Goal: Information Seeking & Learning: Learn about a topic

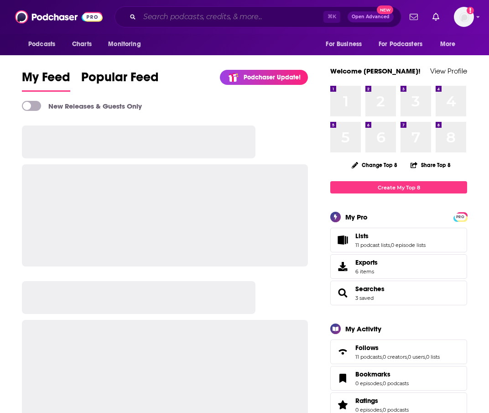
click at [196, 19] on input "Search podcasts, credits, & more..." at bounding box center [232, 17] width 184 height 15
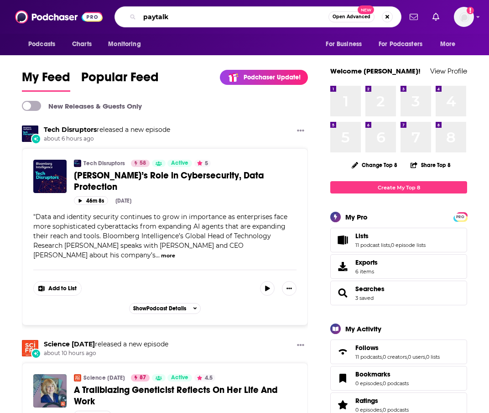
type input "paytalk"
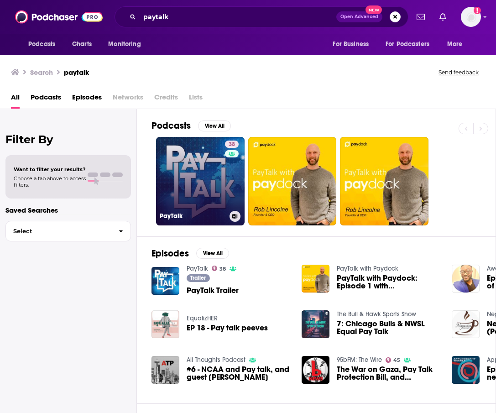
click at [193, 192] on link "38 PayTalk" at bounding box center [200, 181] width 88 height 88
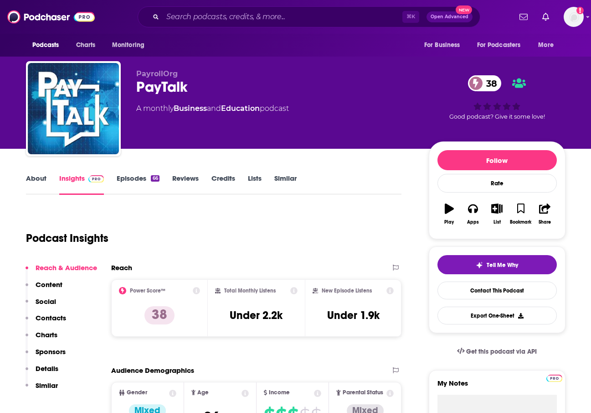
click at [44, 182] on link "About" at bounding box center [36, 184] width 21 height 21
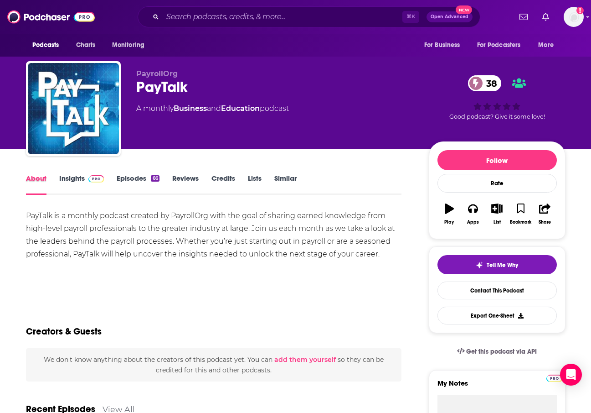
click at [53, 186] on div "About" at bounding box center [42, 184] width 33 height 21
click at [83, 178] on link "Insights" at bounding box center [81, 184] width 45 height 21
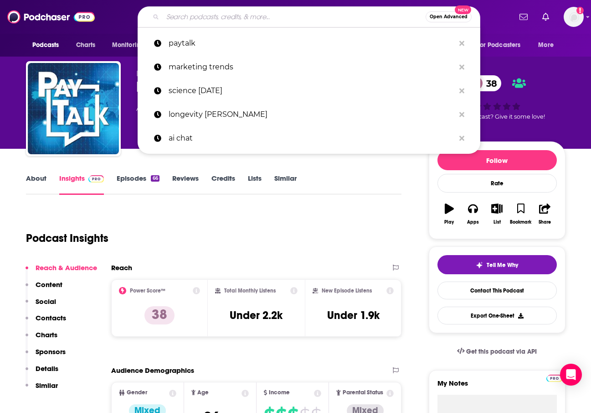
click at [218, 21] on input "Search podcasts, credits, & more..." at bounding box center [294, 17] width 263 height 15
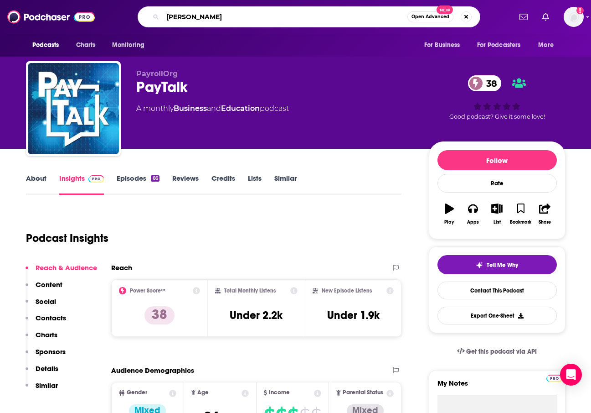
type input "[PERSON_NAME]"
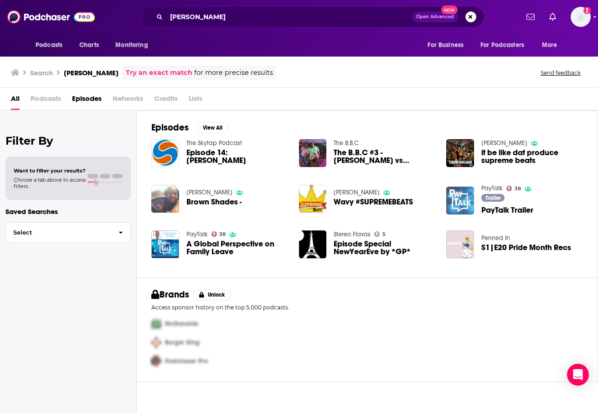
click at [459, 206] on img "PayTalk Trailer" at bounding box center [460, 201] width 28 height 28
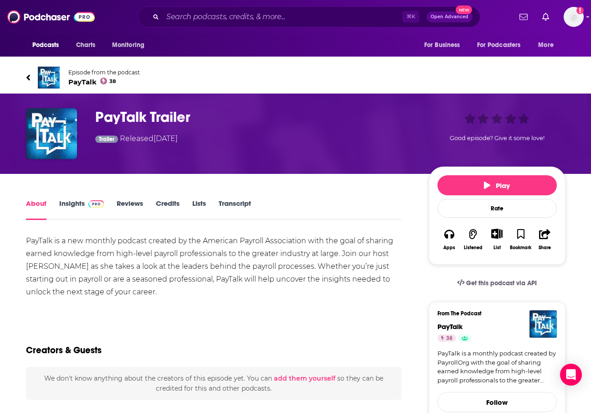
click at [33, 77] on link "Episode from the podcast PayTalk 38" at bounding box center [296, 78] width 540 height 22
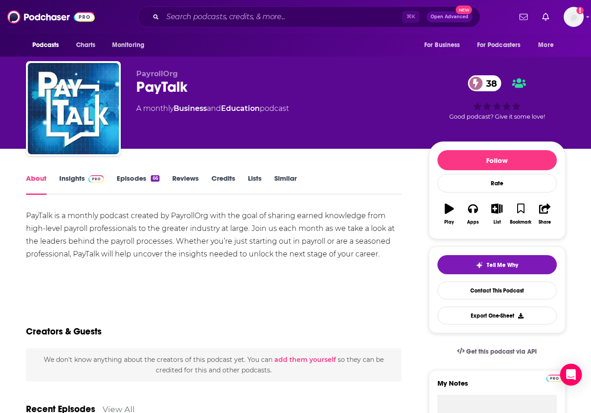
click at [73, 183] on link "Insights" at bounding box center [81, 184] width 45 height 21
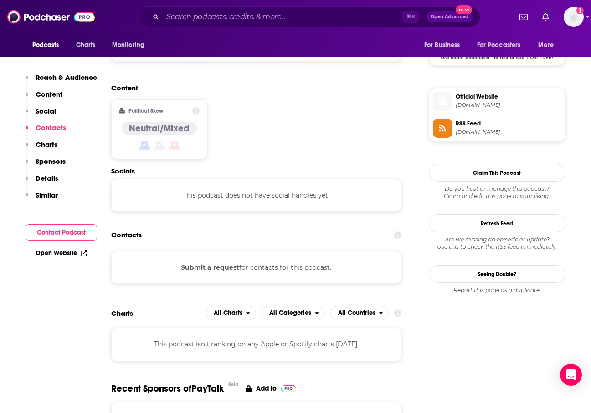
scroll to position [703, 0]
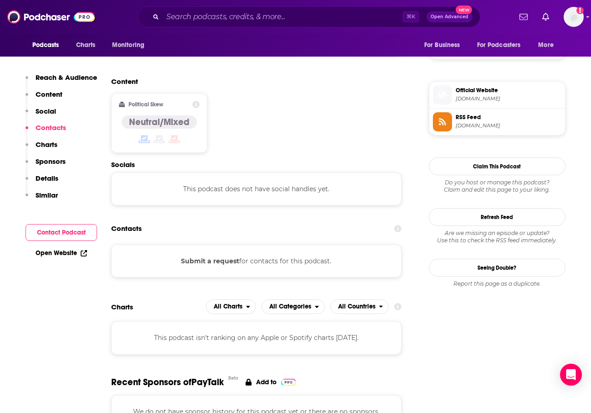
click at [148, 220] on section "Contacts Submit a request for contacts for this podcast." at bounding box center [256, 248] width 291 height 57
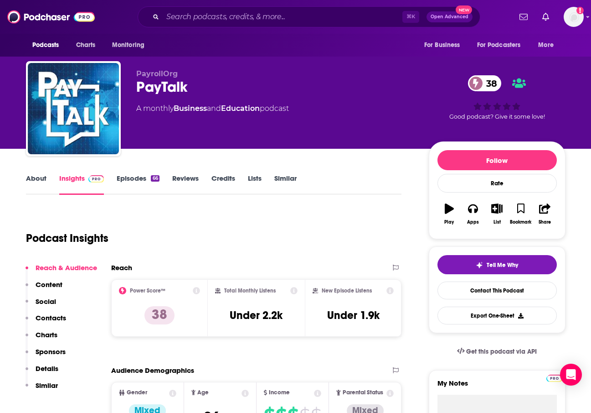
click at [30, 184] on link "About" at bounding box center [36, 184] width 21 height 21
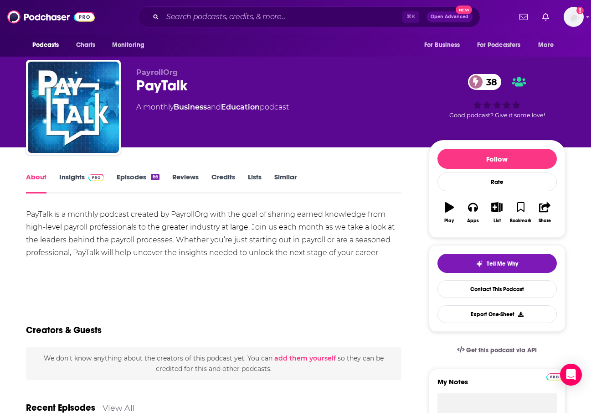
scroll to position [2, 0]
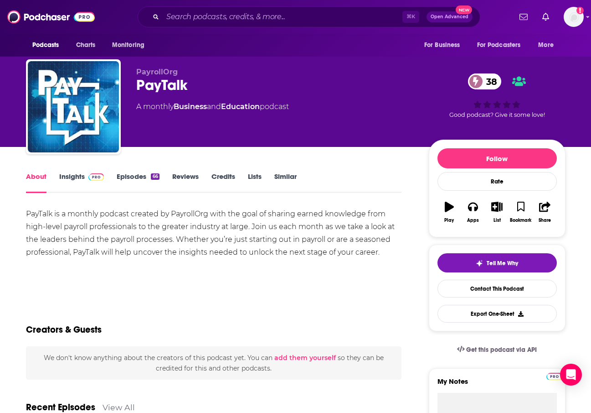
click at [89, 177] on img at bounding box center [96, 176] width 16 height 7
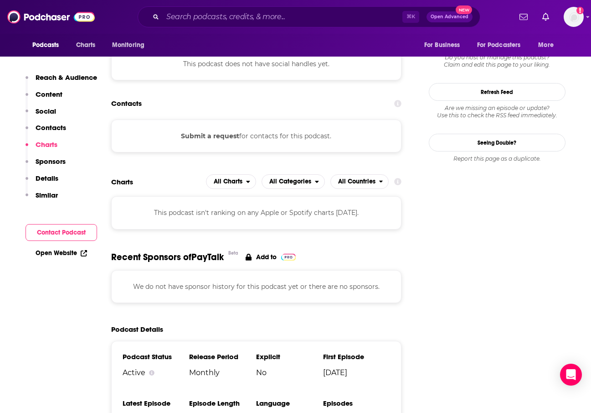
scroll to position [920, 0]
